Goal: Task Accomplishment & Management: Manage account settings

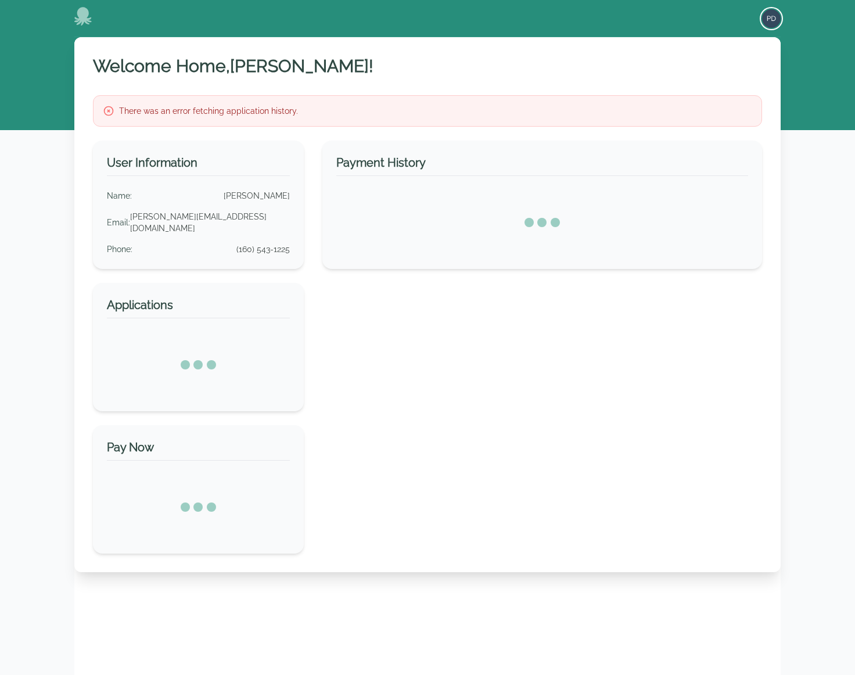
click at [767, 15] on img "button" at bounding box center [771, 18] width 19 height 19
click at [698, 60] on button "Sign out" at bounding box center [725, 63] width 112 height 21
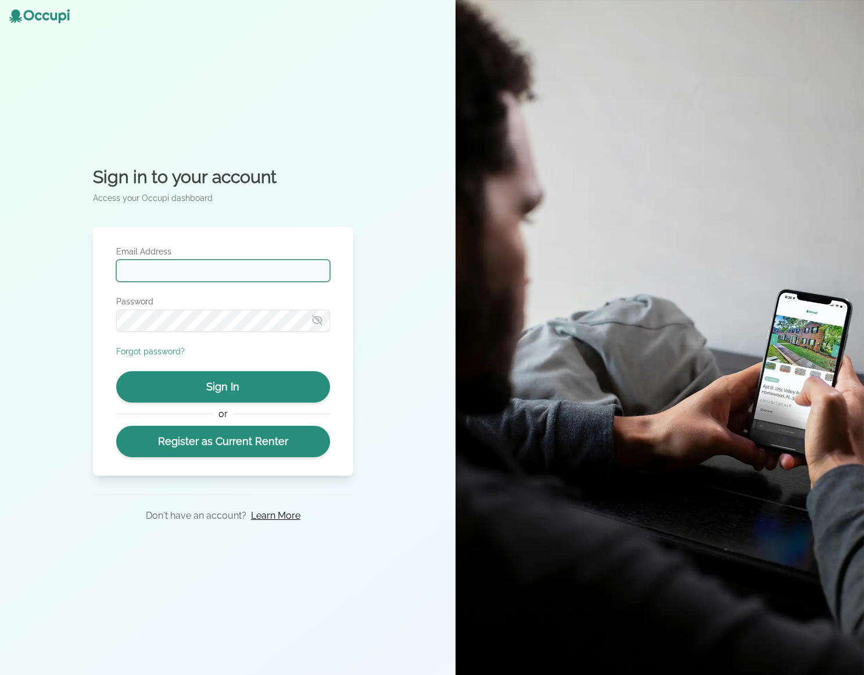
click at [191, 270] on input "Email Address" at bounding box center [223, 271] width 214 height 22
type input "**********"
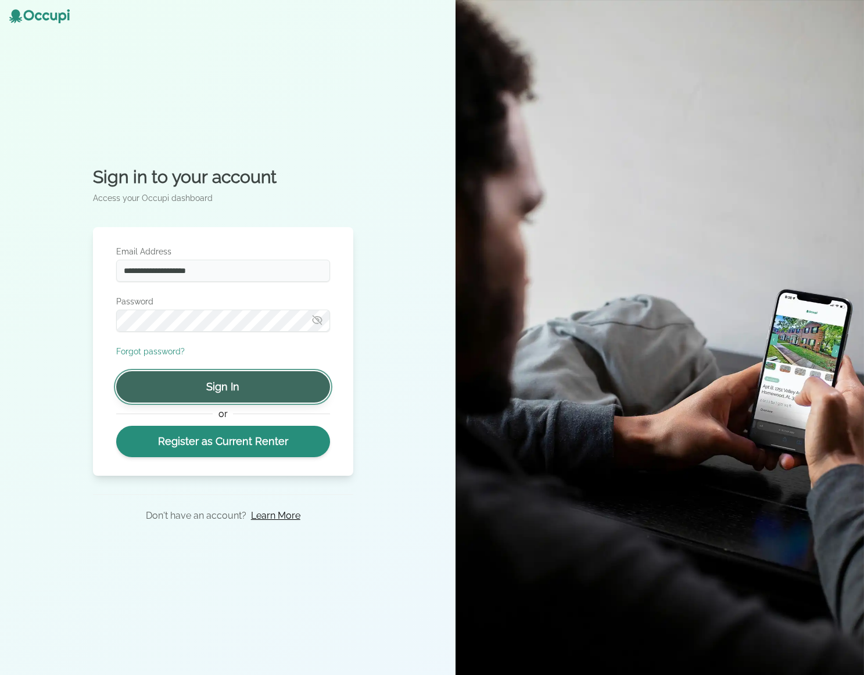
click at [228, 396] on button "Sign In" at bounding box center [223, 386] width 214 height 31
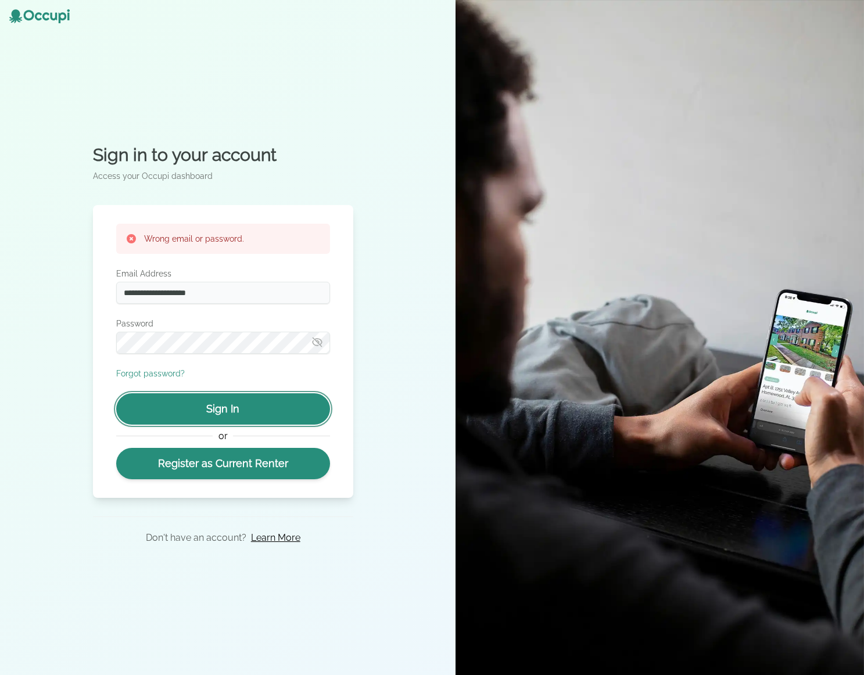
click at [214, 410] on button "Sign In" at bounding box center [223, 408] width 214 height 31
click at [251, 303] on input "**********" at bounding box center [223, 293] width 214 height 22
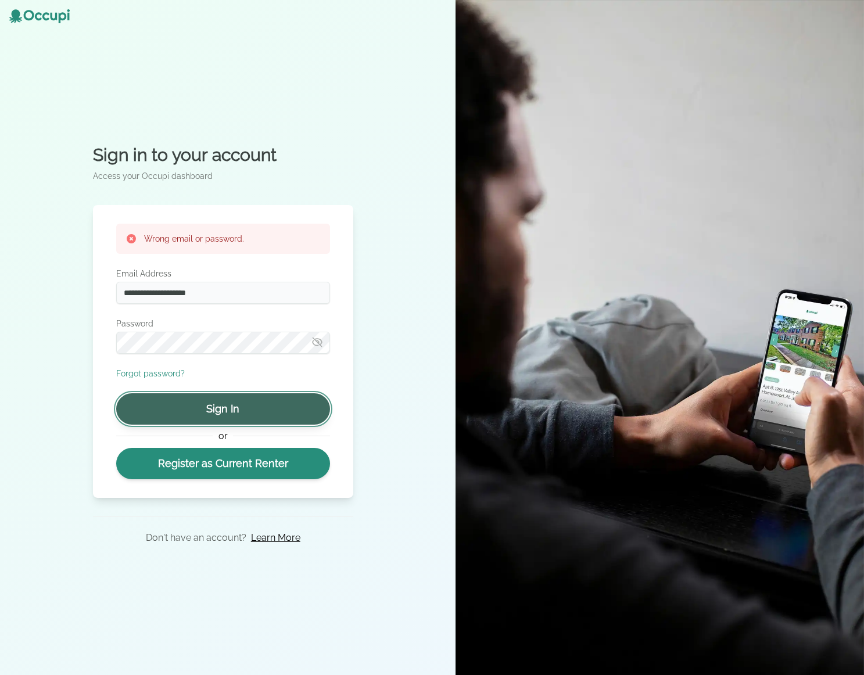
click at [268, 404] on button "Sign In" at bounding box center [223, 408] width 214 height 31
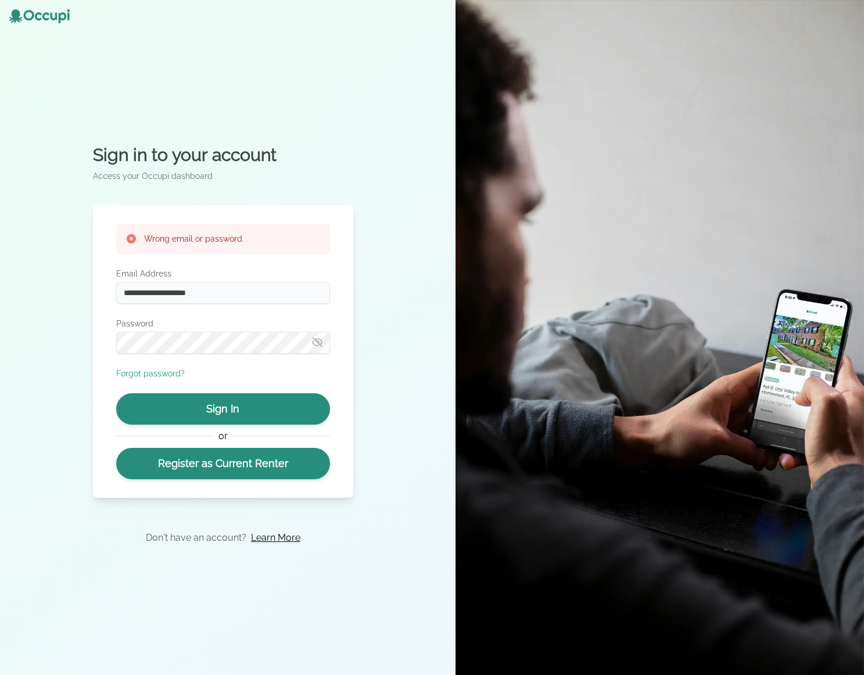
click at [314, 344] on icon "button" at bounding box center [317, 342] width 9 height 9
click at [314, 344] on icon "button" at bounding box center [317, 342] width 9 height 7
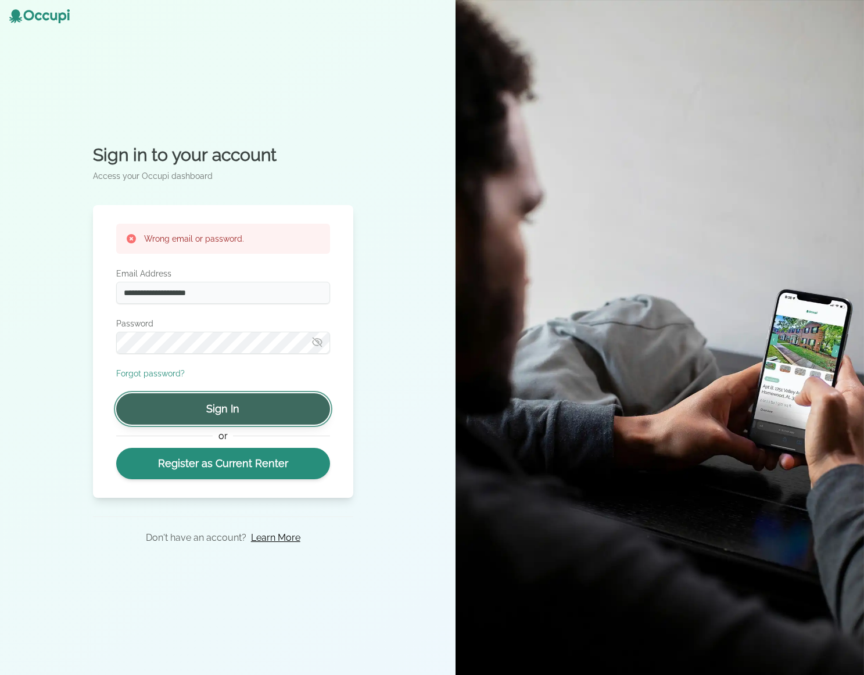
click at [230, 407] on button "Sign In" at bounding box center [223, 408] width 214 height 31
